Goal: Information Seeking & Learning: Find specific fact

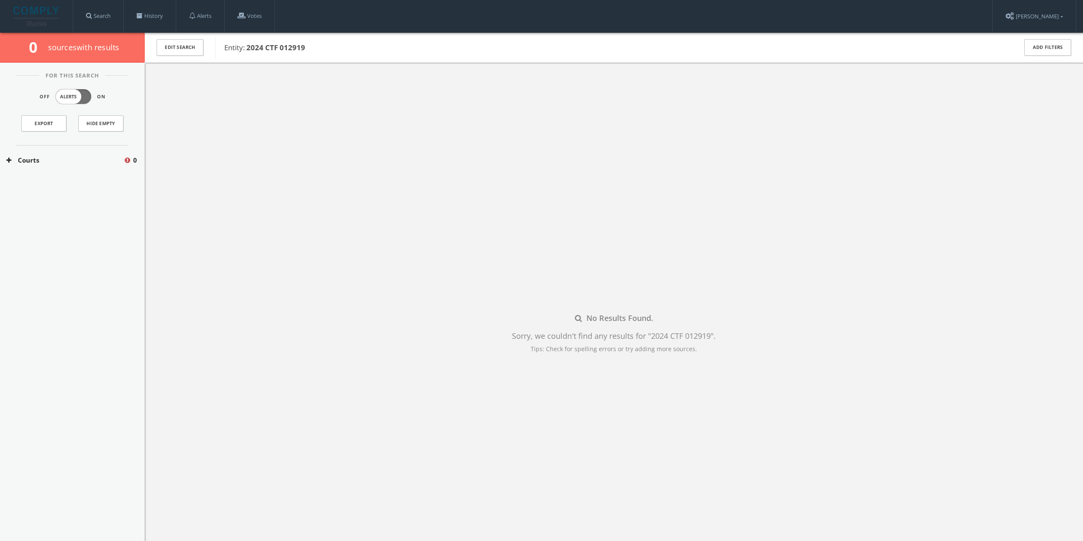
click at [68, 160] on button "Courts" at bounding box center [64, 160] width 117 height 10
click at [54, 186] on button "[US_STATE] Courts" at bounding box center [65, 185] width 119 height 9
click at [81, 200] on div "[US_STATE] Superior Courts 0" at bounding box center [72, 205] width 145 height 19
click at [256, 226] on div "No Results Found. Sorry, we couldn't find any results for " 2024 CTF 012919 " .…" at bounding box center [614, 333] width 938 height 541
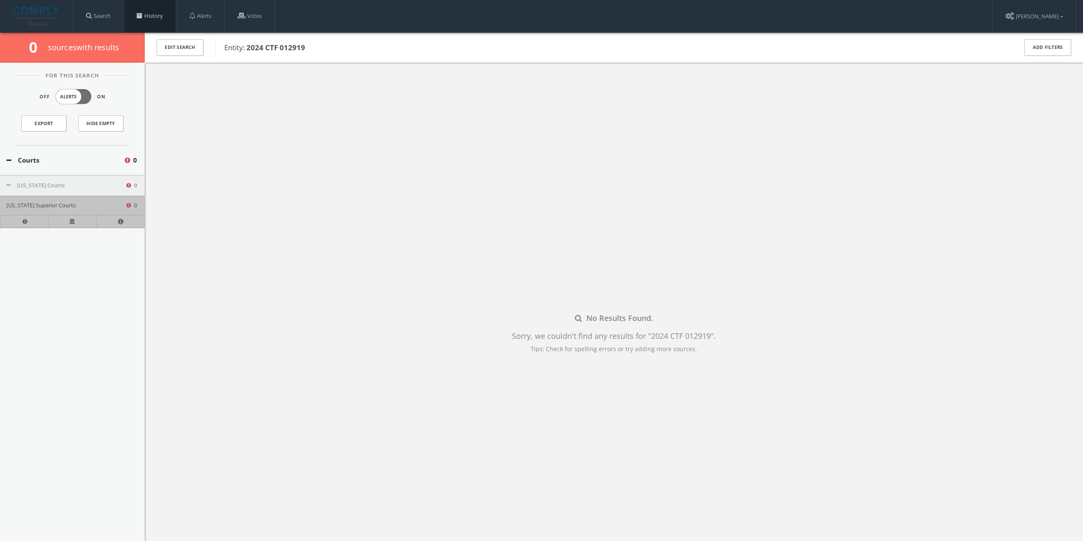
click at [157, 14] on link "History" at bounding box center [150, 16] width 52 height 32
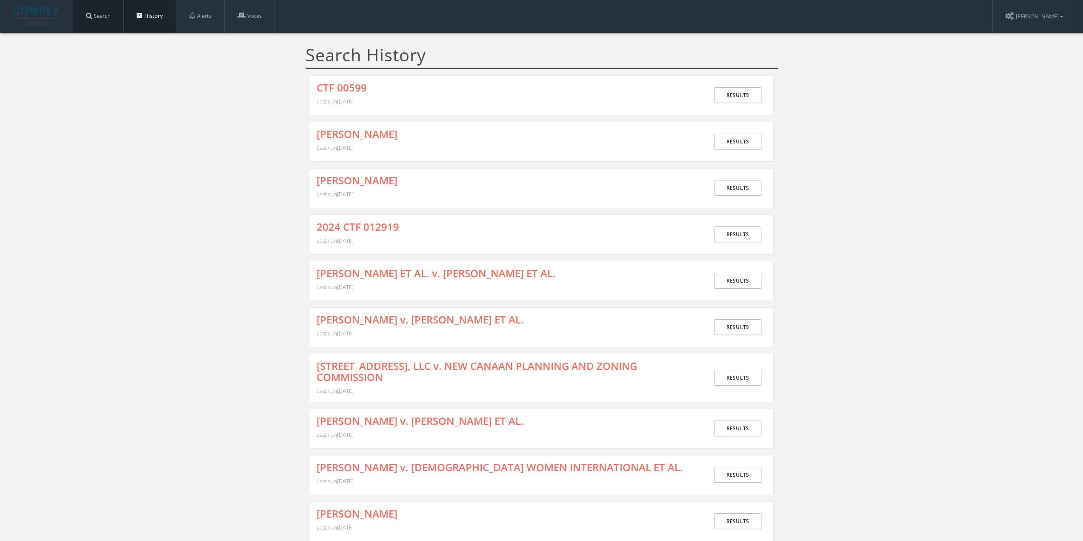
click at [107, 23] on link "Search" at bounding box center [98, 16] width 50 height 32
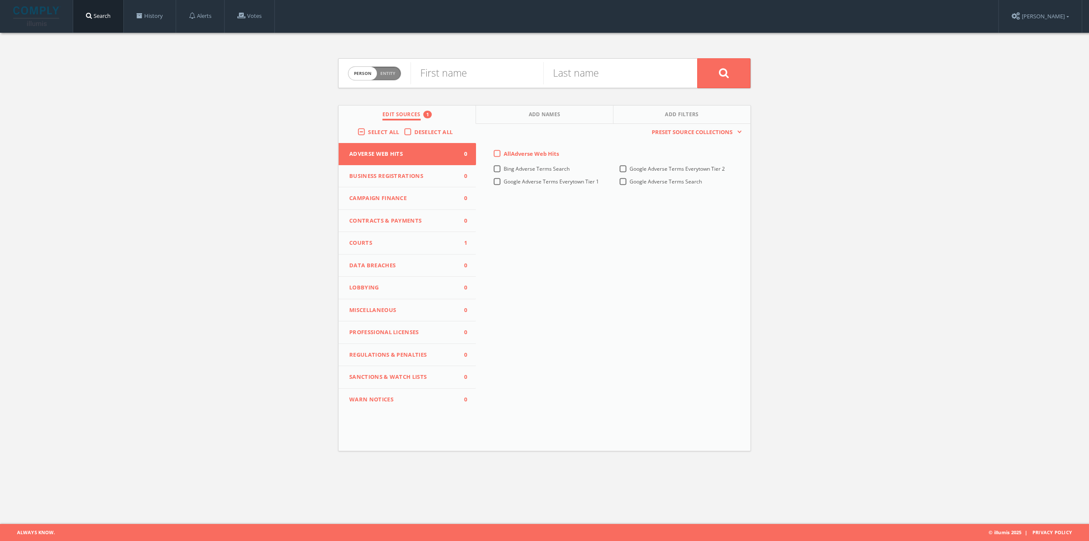
click at [416, 243] on span "Courts" at bounding box center [402, 243] width 106 height 9
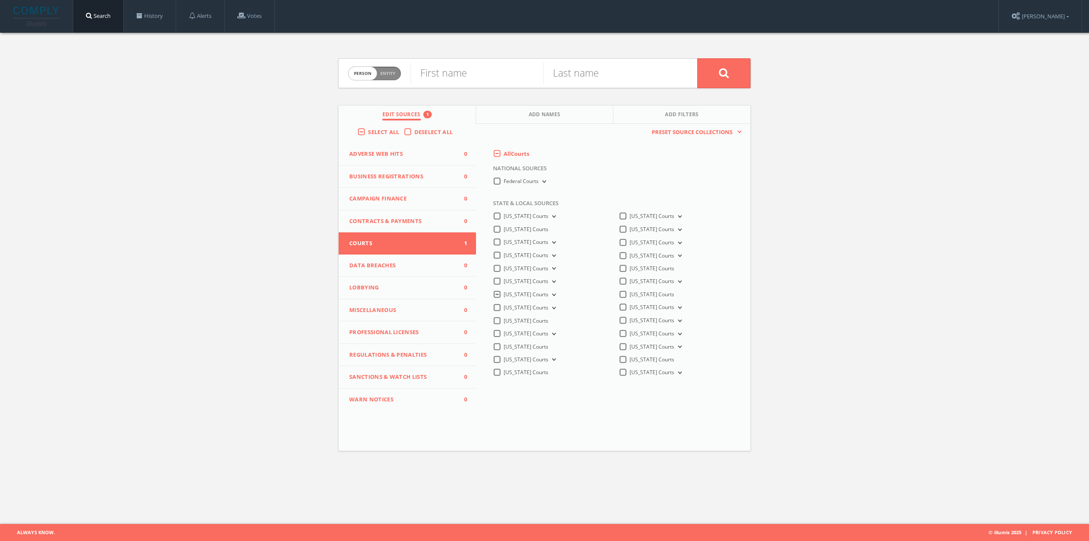
click at [558, 291] on button "[US_STATE] Courts" at bounding box center [553, 295] width 9 height 8
click at [560, 320] on span "[US_STATE] Superior Courts" at bounding box center [547, 318] width 66 height 7
click at [0, 0] on input "[US_STATE] Superior Courts" at bounding box center [0, 0] width 0 height 0
click at [772, 308] on div "Person Entity person First name Last name Edit Sources Add Names Add Filters Se…" at bounding box center [544, 251] width 1089 height 437
click at [677, 320] on icon at bounding box center [678, 321] width 3 height 3
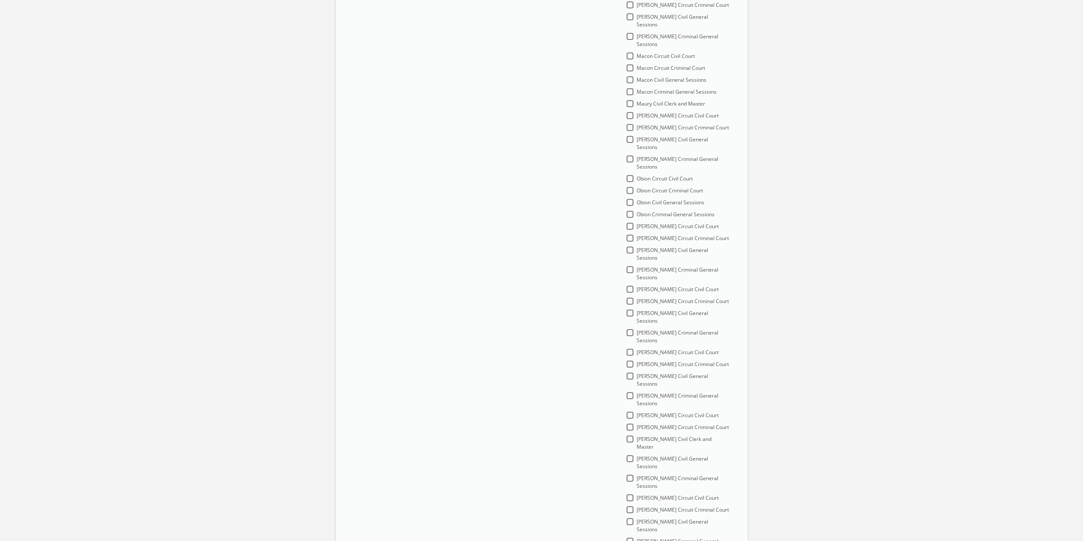
scroll to position [788, 0]
